Goal: Task Accomplishment & Management: Manage account settings

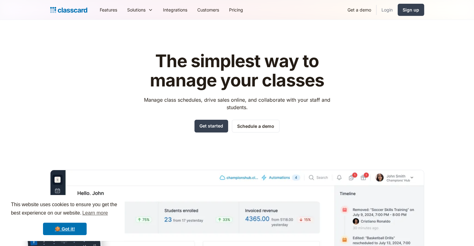
click at [391, 15] on link "Login" at bounding box center [386, 10] width 21 height 14
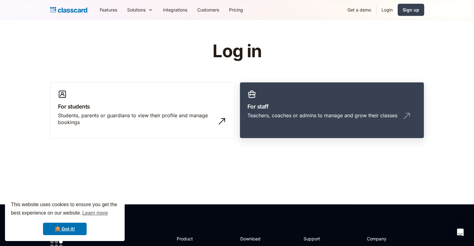
click at [292, 124] on link "For staff Teachers, coaches or admins to manage and grow their classes" at bounding box center [332, 110] width 184 height 57
